Goal: Task Accomplishment & Management: Manage account settings

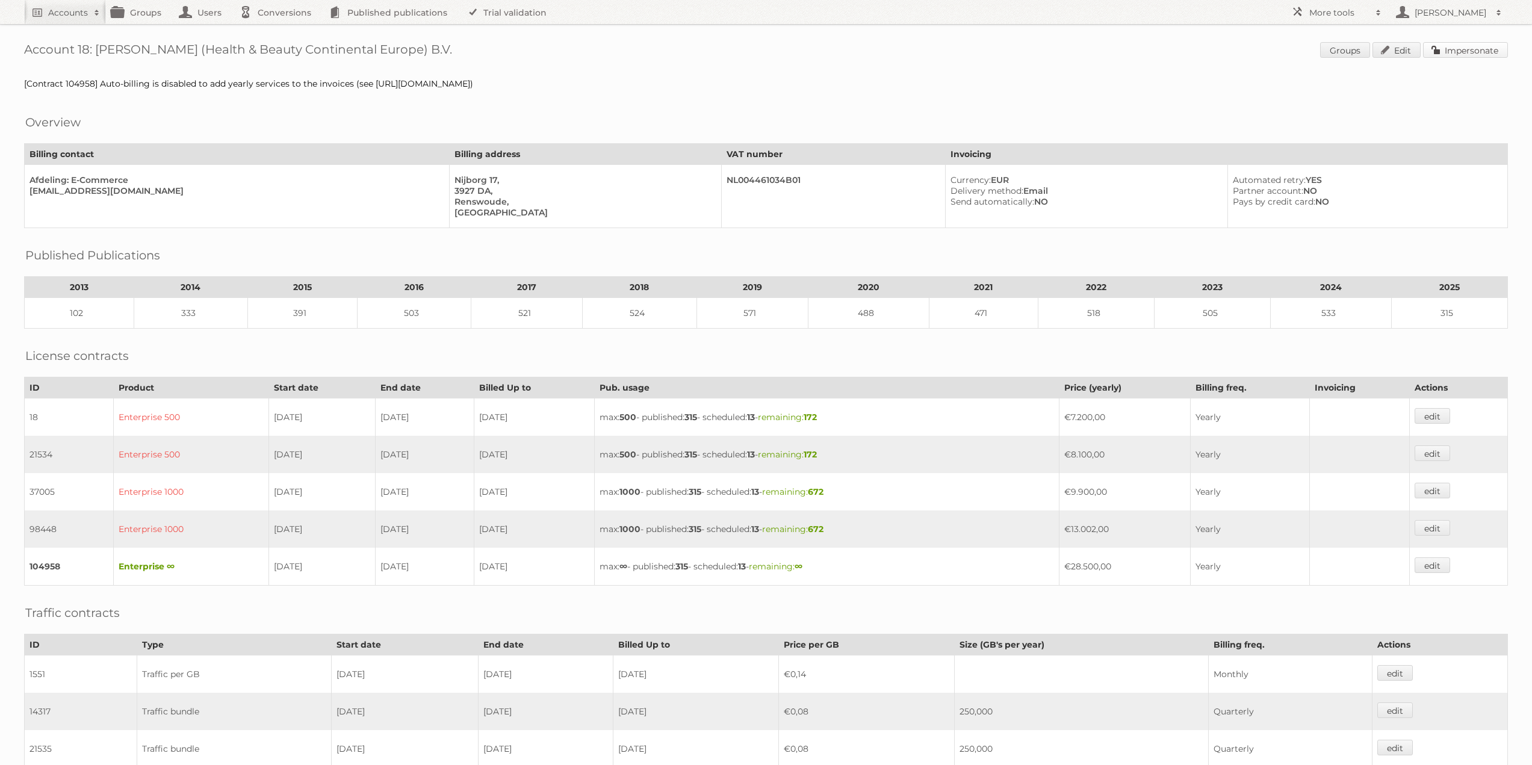
click at [1483, 49] on link "Impersonate" at bounding box center [1465, 50] width 85 height 16
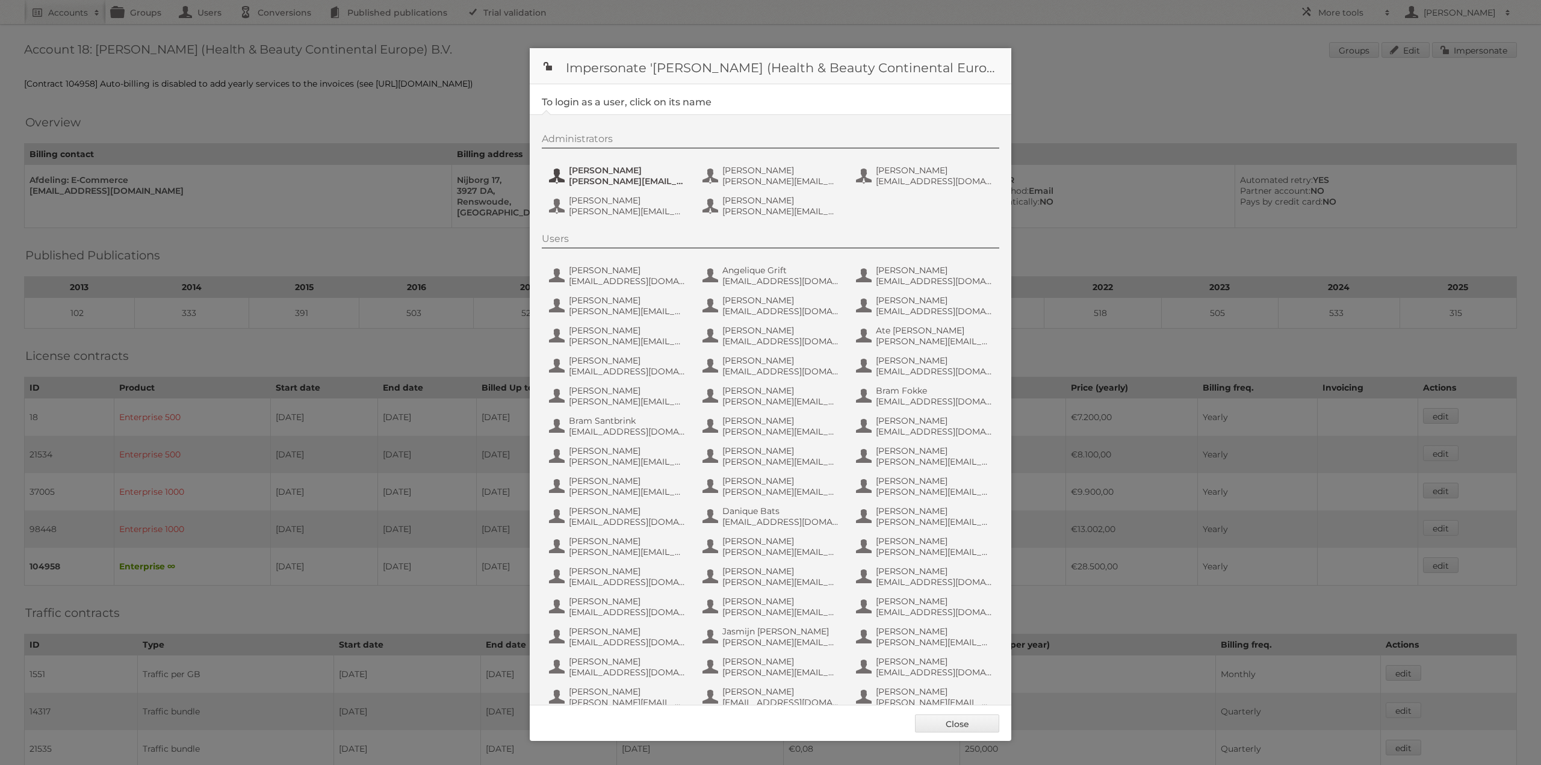
click at [639, 180] on span "[PERSON_NAME][EMAIL_ADDRESS][DOMAIN_NAME]" at bounding box center [627, 181] width 117 height 11
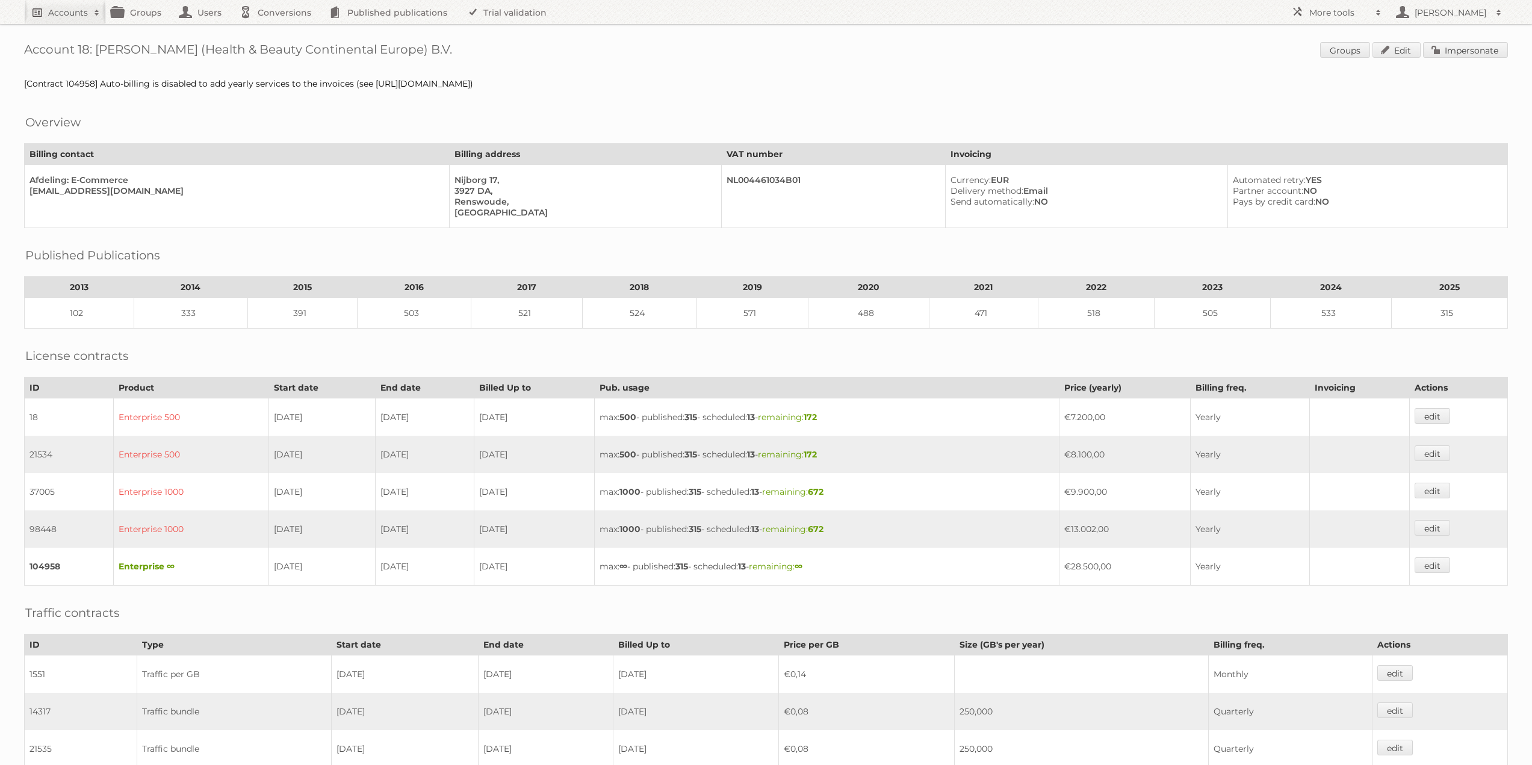
click at [74, 16] on h2 "Accounts" at bounding box center [68, 13] width 40 height 12
type input"] "[PERSON_NAME][EMAIL_ADDRESS][DOMAIN_NAME]"
click at [985, 76] on div "Account 18: [PERSON_NAME] (Health & Beauty Continental Europe) B.V. Groups Edit…" at bounding box center [766, 527] width 1532 height 1055
click at [47, 11] on link "Accounts" at bounding box center [65, 12] width 82 height 24
click at [91, 42] on input"] "[PERSON_NAME][EMAIL_ADDRESS][DOMAIN_NAME]" at bounding box center [163, 40] width 265 height 18
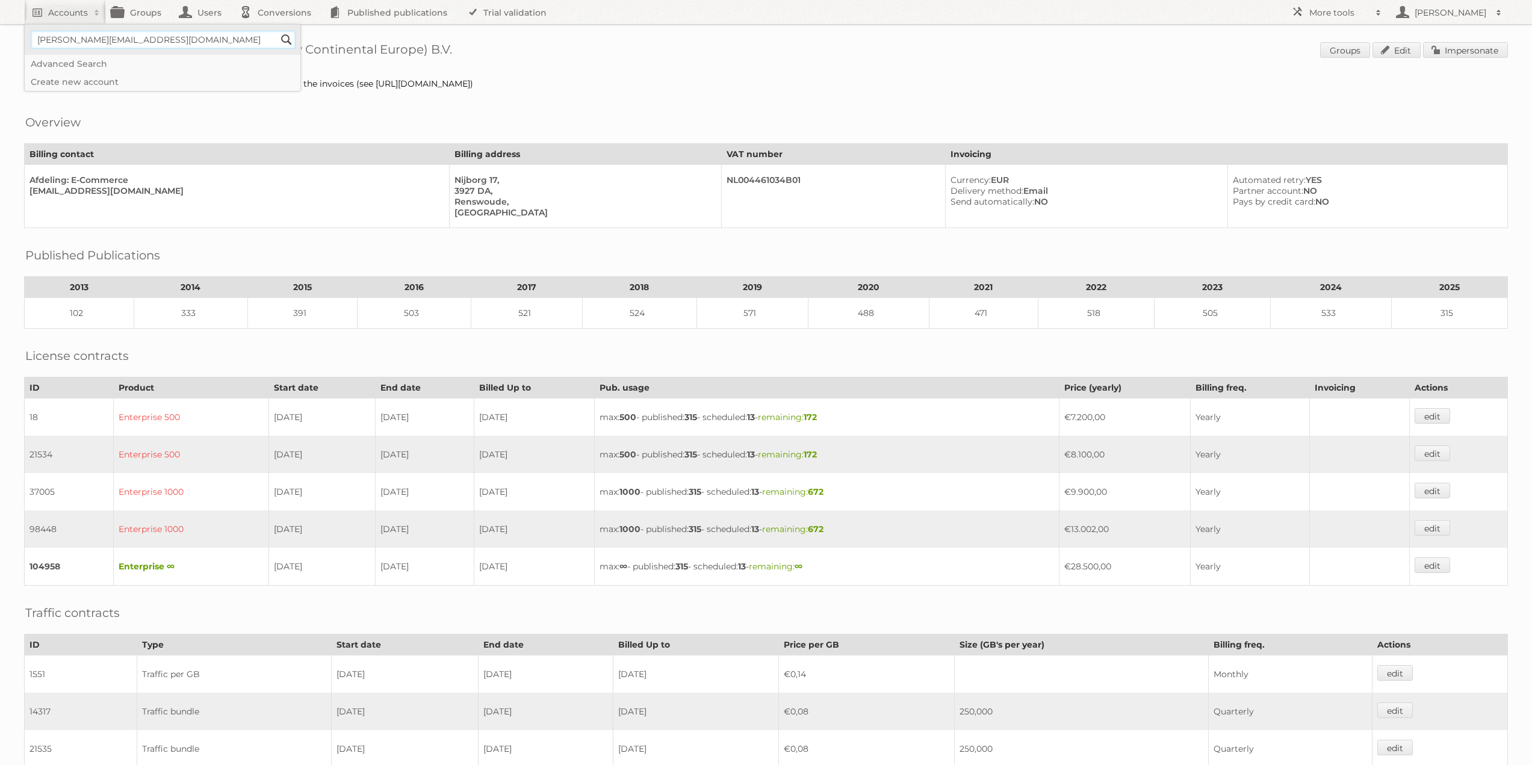
click at [278, 31] on input "Search" at bounding box center [287, 40] width 18 height 18
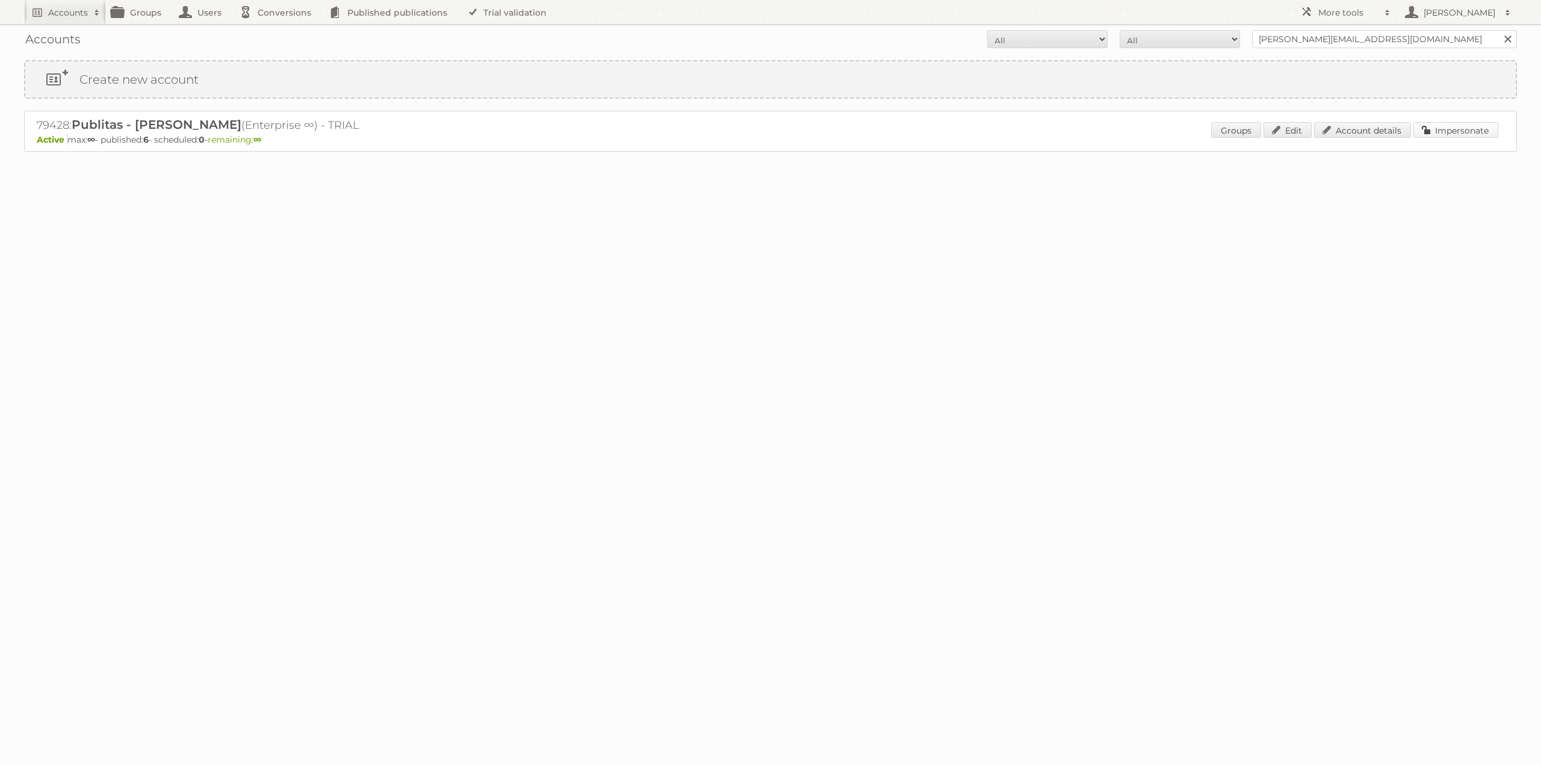
click at [1459, 133] on link "Impersonate" at bounding box center [1455, 130] width 85 height 16
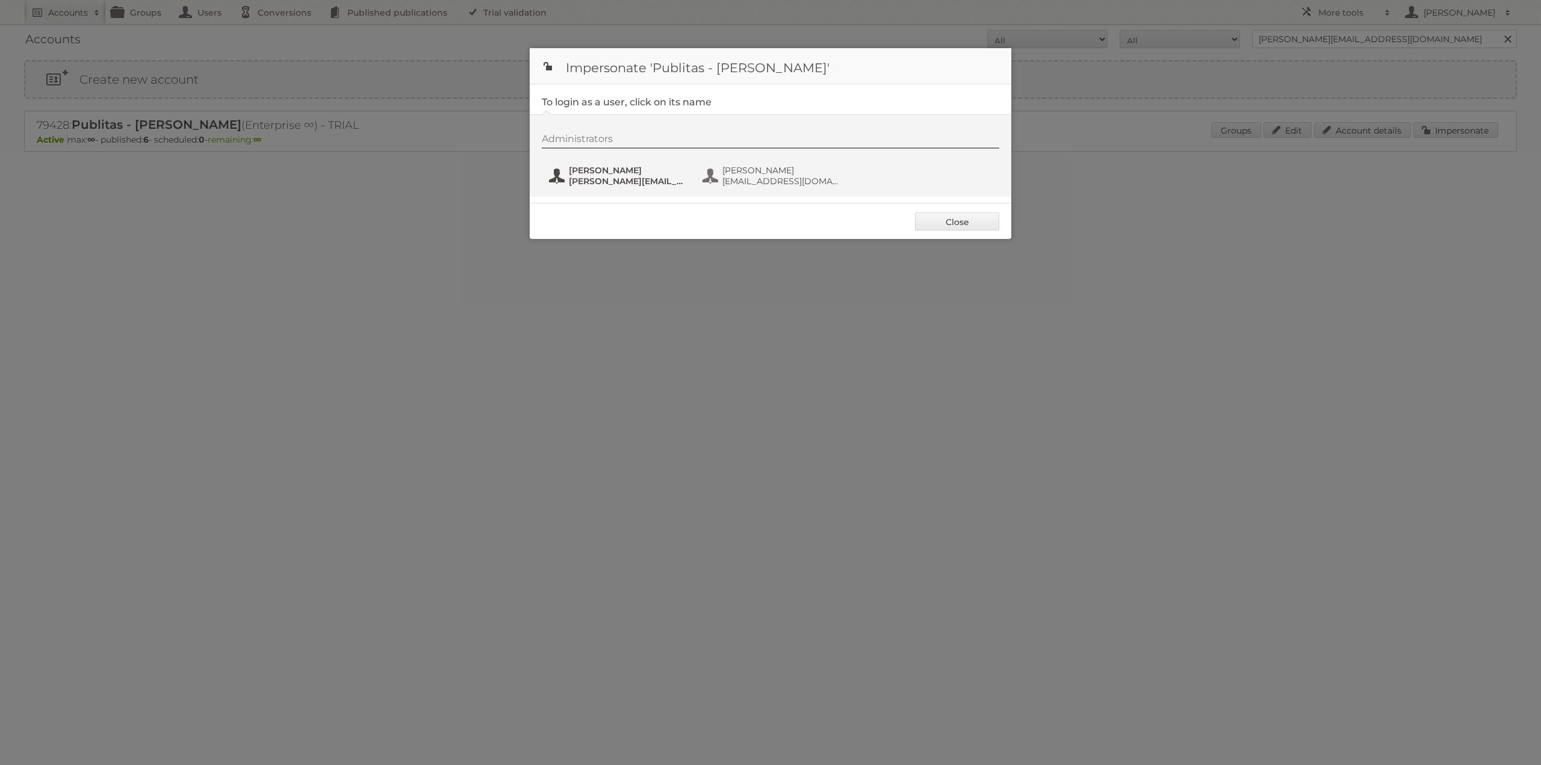
click at [659, 164] on button "Danielius Antanavicius danielius@publitas.com" at bounding box center [618, 176] width 141 height 24
